Goal: Information Seeking & Learning: Find specific fact

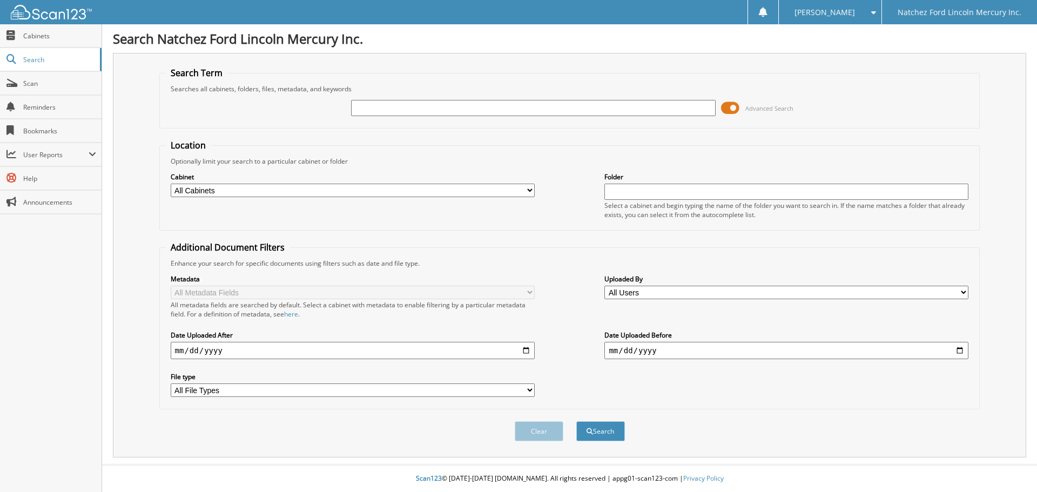
click at [449, 105] on input "text" at bounding box center [533, 108] width 364 height 16
click at [377, 110] on input "text" at bounding box center [533, 108] width 364 height 16
type input "nh1509"
click at [576, 421] on button "Search" at bounding box center [600, 431] width 49 height 20
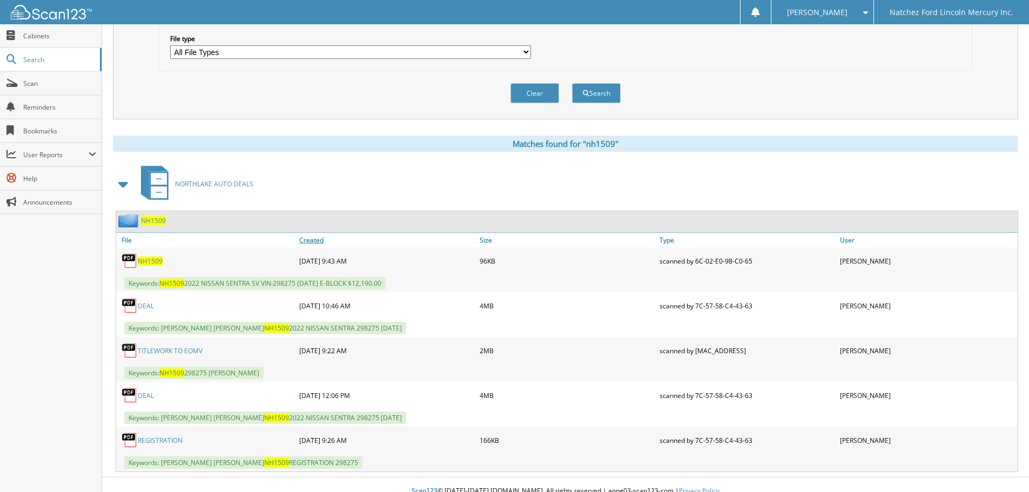
scroll to position [351, 0]
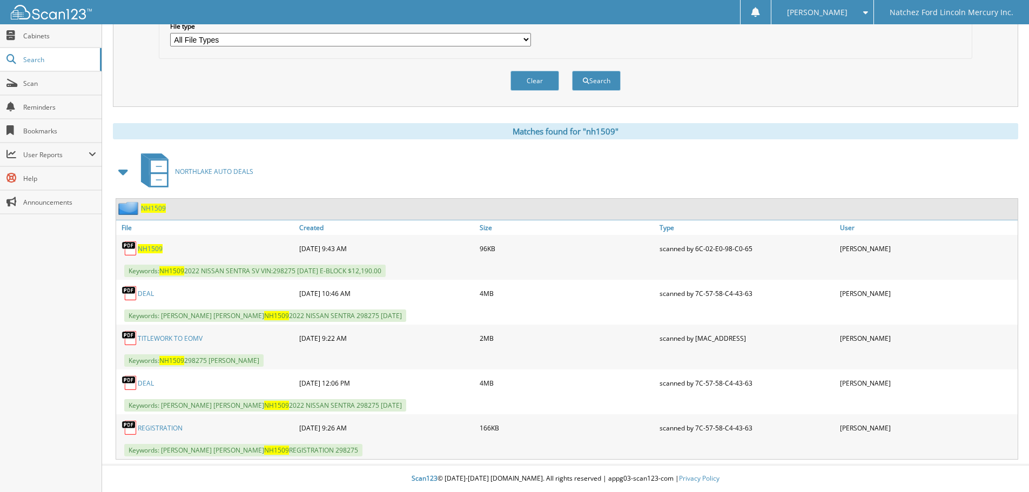
click at [161, 209] on span "NH1509" at bounding box center [153, 208] width 25 height 9
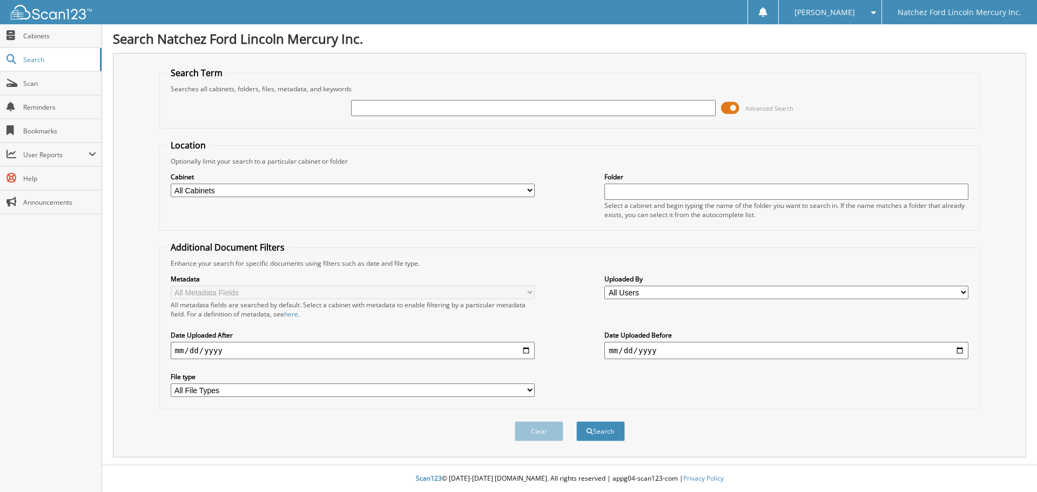
click at [370, 106] on input "text" at bounding box center [533, 108] width 364 height 16
type input "jtr1093."
click at [576, 421] on button "Search" at bounding box center [600, 431] width 49 height 20
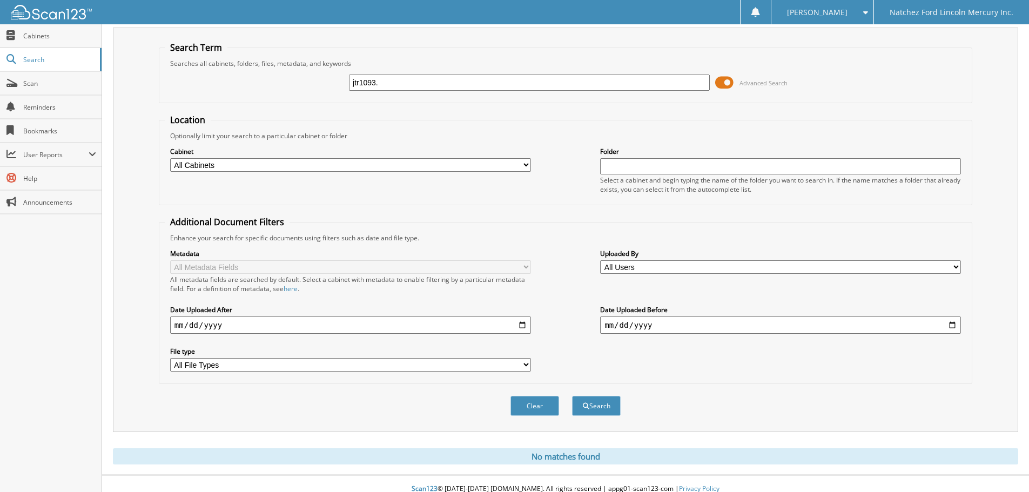
scroll to position [36, 0]
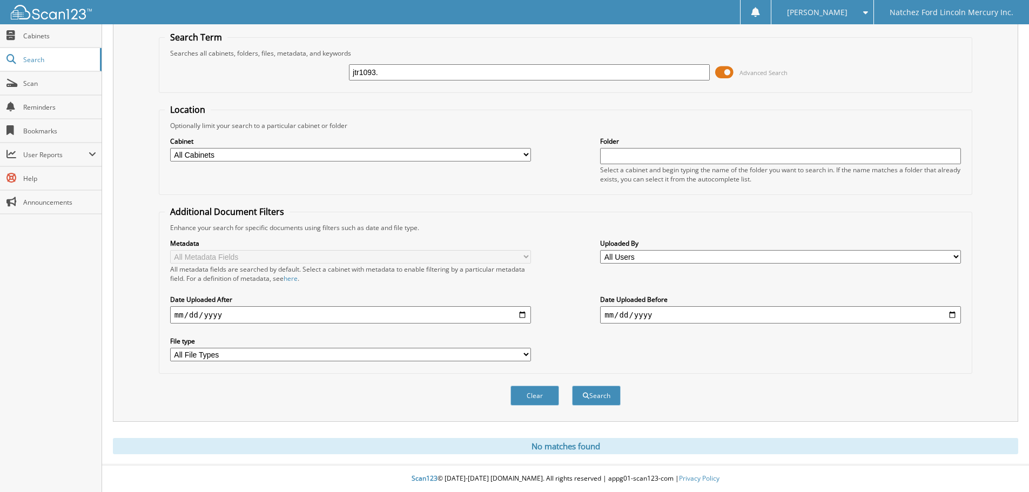
click at [385, 73] on input "jtr1093." at bounding box center [529, 72] width 361 height 16
type input "jtr1093"
click at [572, 386] on button "Search" at bounding box center [596, 396] width 49 height 20
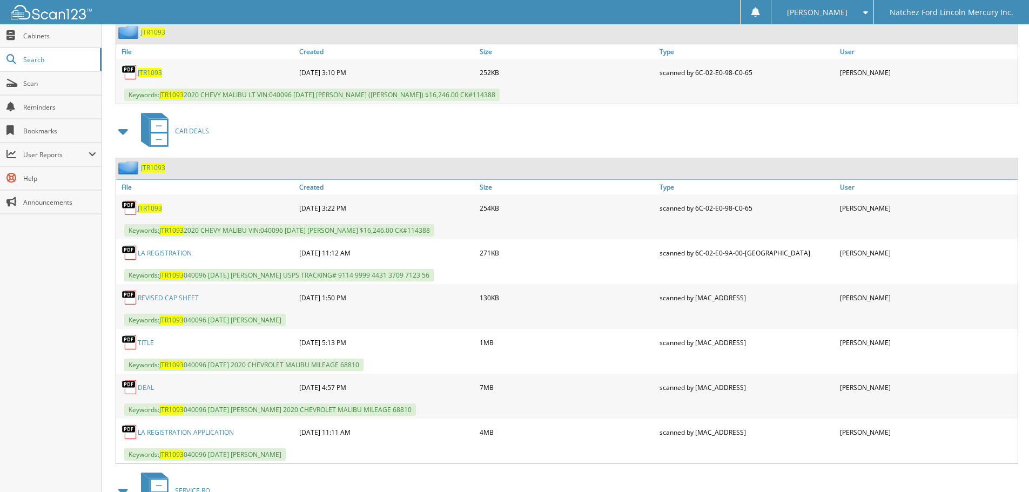
scroll to position [648, 0]
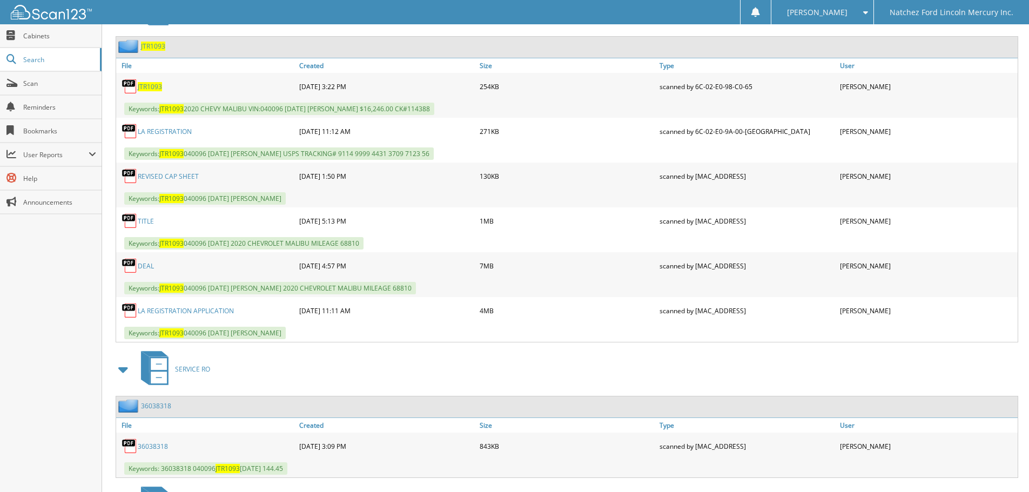
click at [149, 45] on span "JTR1093" at bounding box center [153, 46] width 24 height 9
